Goal: Task Accomplishment & Management: Use online tool/utility

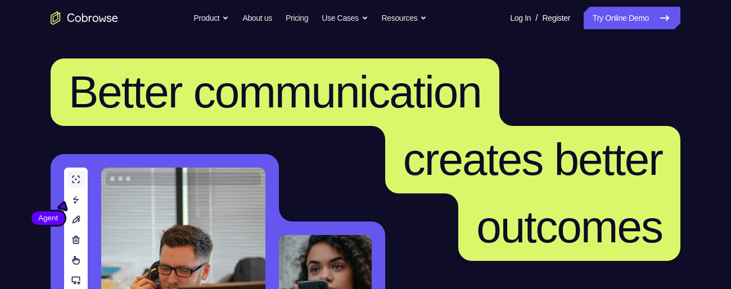
scroll to position [257, 0]
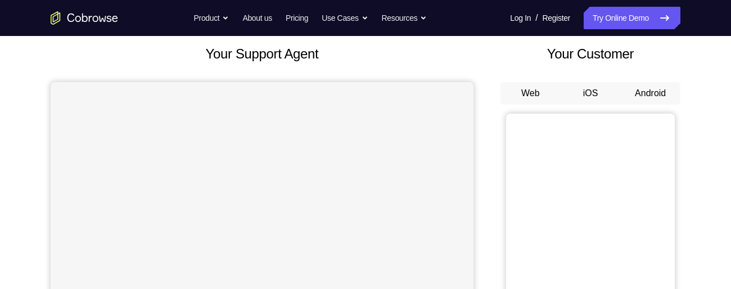
scroll to position [74, 0]
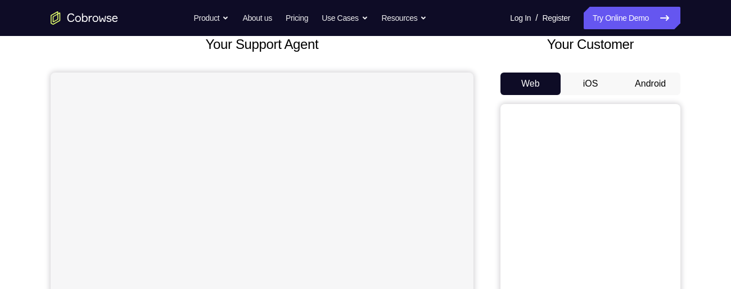
click at [633, 83] on button "Android" at bounding box center [650, 84] width 60 height 22
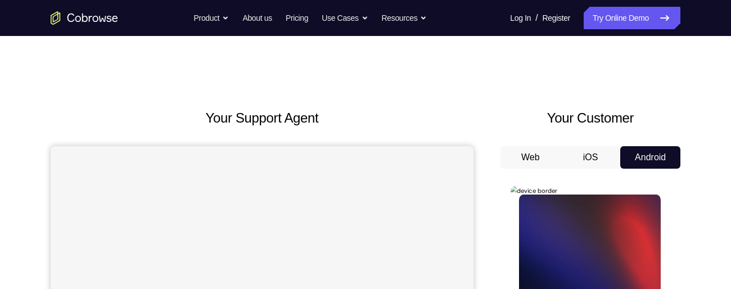
scroll to position [0, 0]
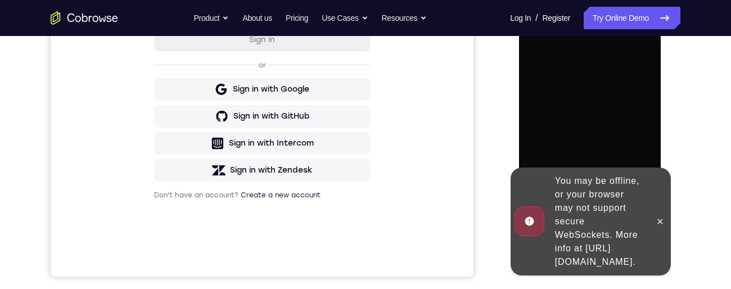
scroll to position [249, 0]
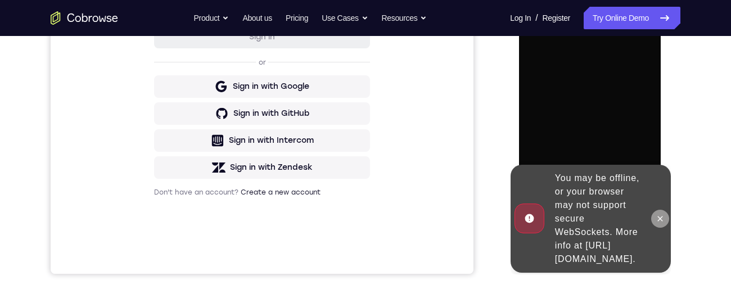
click at [660, 216] on icon at bounding box center [659, 218] width 5 height 5
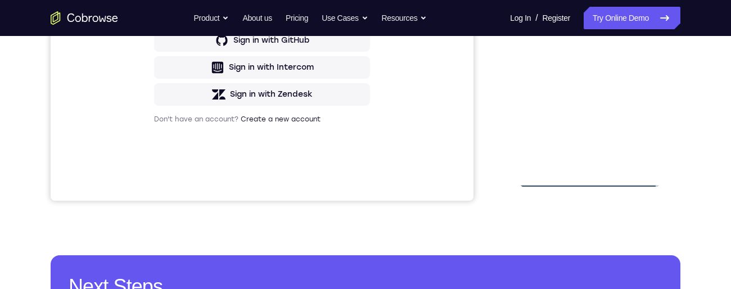
scroll to position [301, 0]
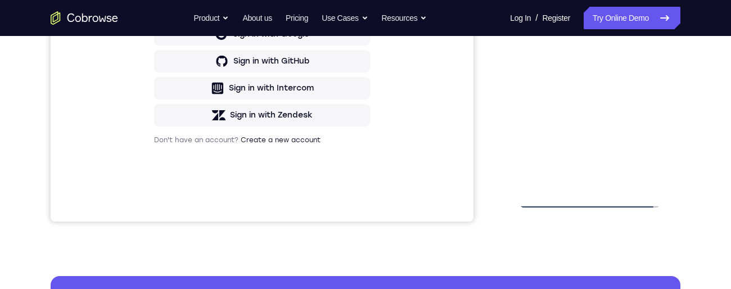
click at [590, 202] on div at bounding box center [589, 50] width 142 height 315
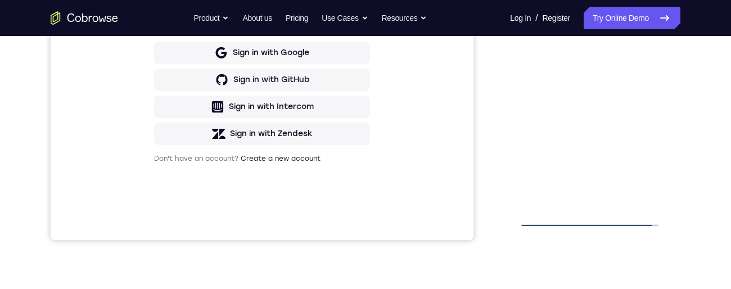
click at [588, 218] on div at bounding box center [589, 69] width 142 height 315
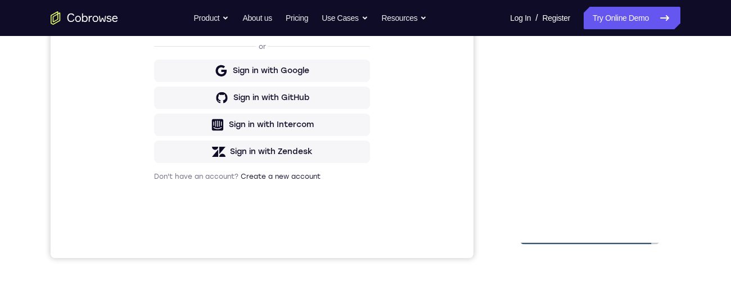
scroll to position [260, 0]
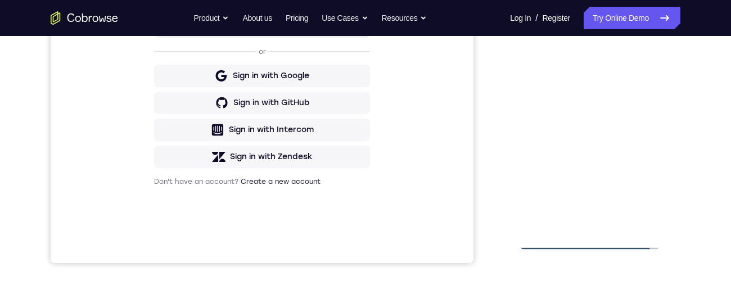
click at [587, 237] on div at bounding box center [589, 92] width 142 height 315
click at [587, 240] on div at bounding box center [589, 92] width 142 height 315
click at [588, 240] on div at bounding box center [589, 92] width 142 height 315
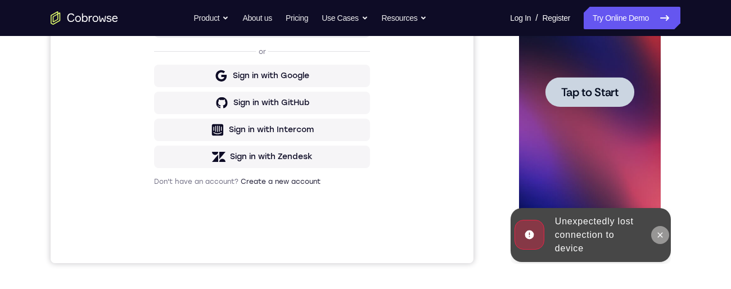
click at [659, 234] on icon at bounding box center [659, 234] width 5 height 5
